Goal: Transaction & Acquisition: Subscribe to service/newsletter

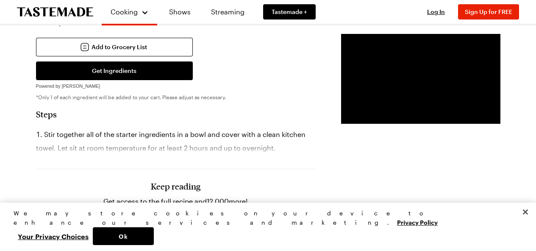
scroll to position [440, 0]
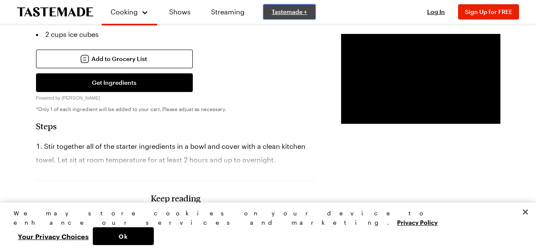
click at [278, 10] on span "Tastemade +" at bounding box center [289, 12] width 36 height 8
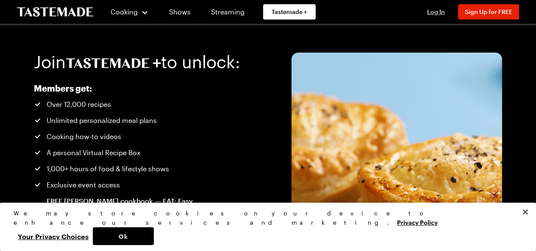
click at [437, 8] on span "Log In" at bounding box center [436, 11] width 18 height 7
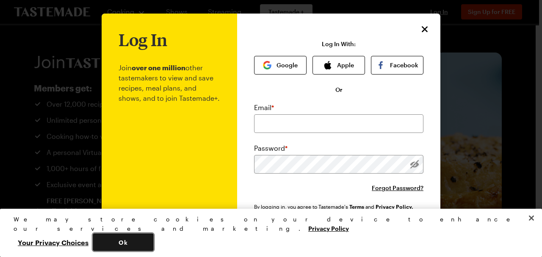
click at [154, 242] on button "Ok" at bounding box center [123, 242] width 61 height 18
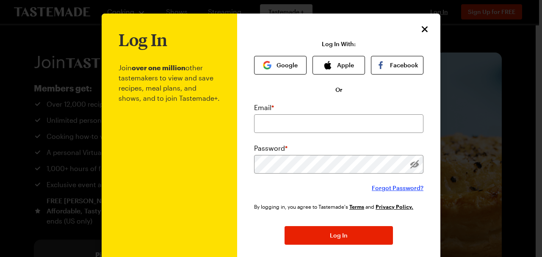
click at [388, 185] on span "Forgot Password?" at bounding box center [398, 188] width 52 height 8
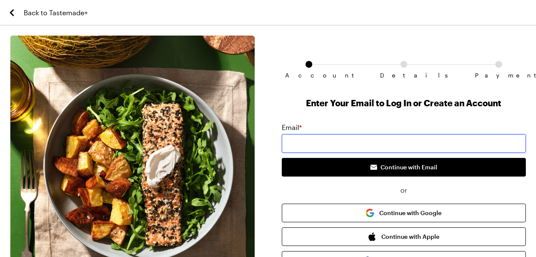
click at [329, 143] on input "email" at bounding box center [404, 143] width 244 height 19
type input "[EMAIL_ADDRESS][DOMAIN_NAME]"
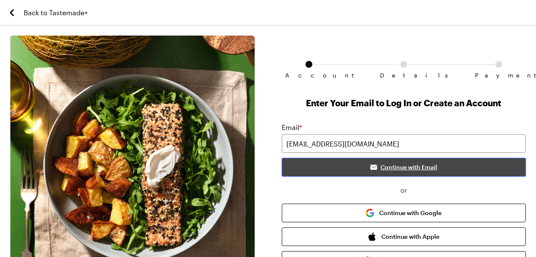
click at [404, 167] on span "Continue with Email" at bounding box center [408, 167] width 57 height 8
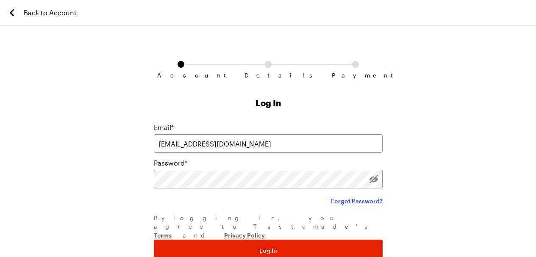
click at [361, 199] on span "Forgot Password?" at bounding box center [357, 201] width 52 height 8
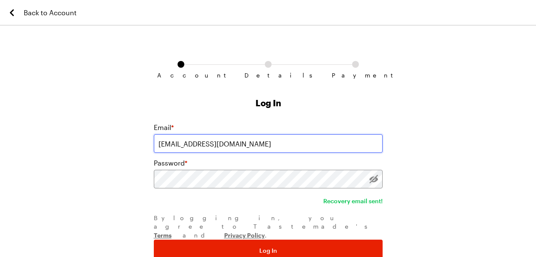
click at [198, 144] on input "[EMAIL_ADDRESS][DOMAIN_NAME]" at bounding box center [268, 143] width 229 height 19
type input "[EMAIL_ADDRESS][DOMAIN_NAME]"
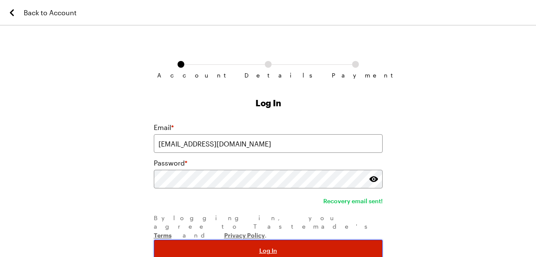
click at [338, 240] on button "Log In" at bounding box center [268, 251] width 229 height 22
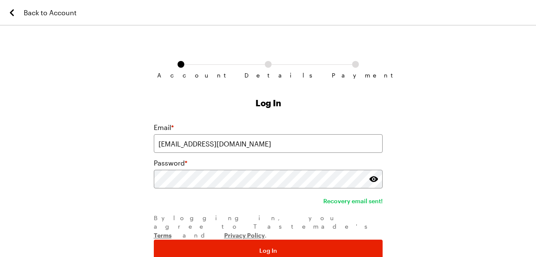
click at [431, 161] on div "Account Details Payment Log In Email * [EMAIL_ADDRESS][DOMAIN_NAME] Password * …" at bounding box center [268, 168] width 536 height 265
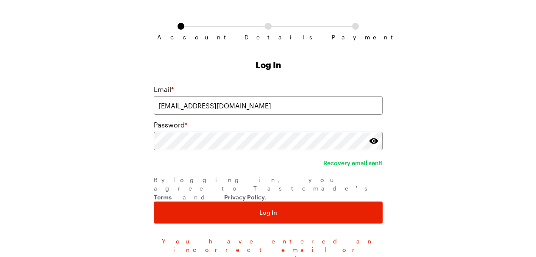
scroll to position [50, 0]
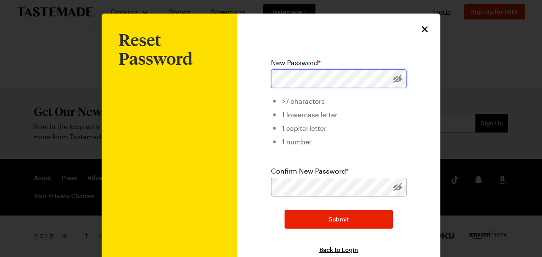
click at [206, 89] on div "Reset Password Reset Password New Password * >7 characters 1 lowercase letter 1…" at bounding box center [271, 159] width 339 height 290
click at [206, 89] on div "Reset Password" at bounding box center [169, 159] width 135 height 290
click at [423, 28] on icon "Close" at bounding box center [425, 29] width 6 height 6
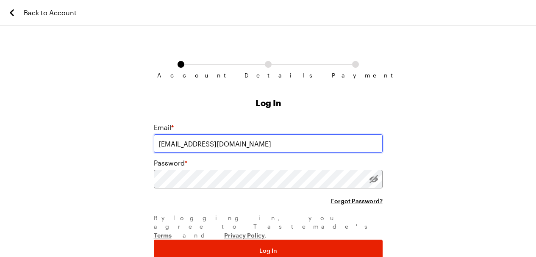
click at [200, 144] on input "bhamm1300@gmail.com" at bounding box center [268, 143] width 229 height 19
type input "newbern0903@gmail.com"
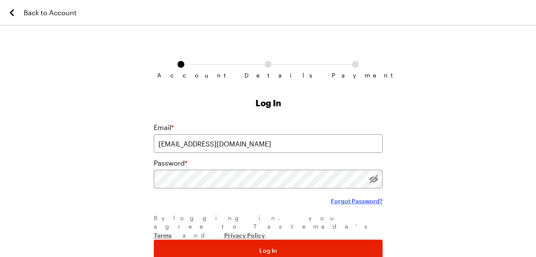
click at [360, 202] on span "Forgot Password?" at bounding box center [357, 201] width 52 height 8
